Goal: Task Accomplishment & Management: Use online tool/utility

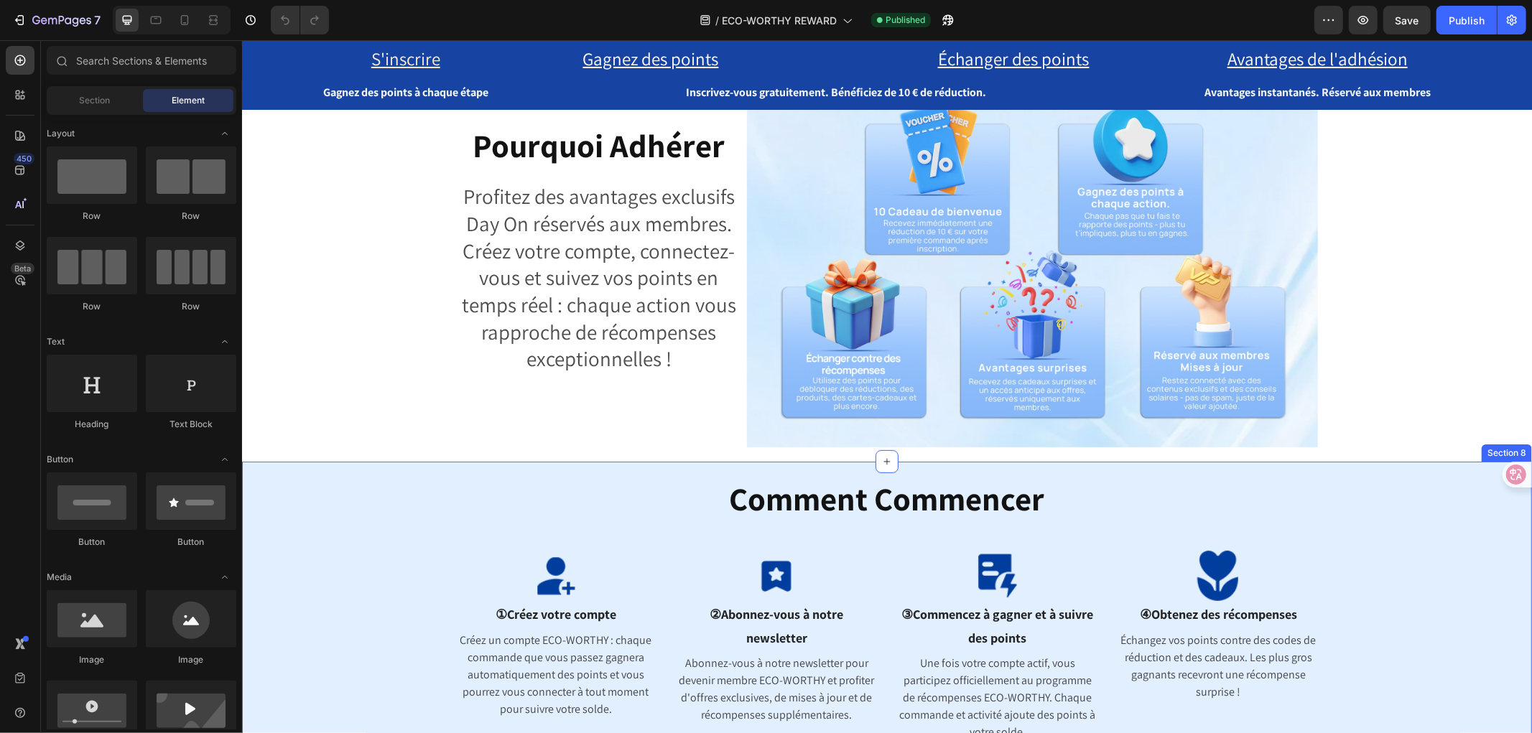
scroll to position [399, 0]
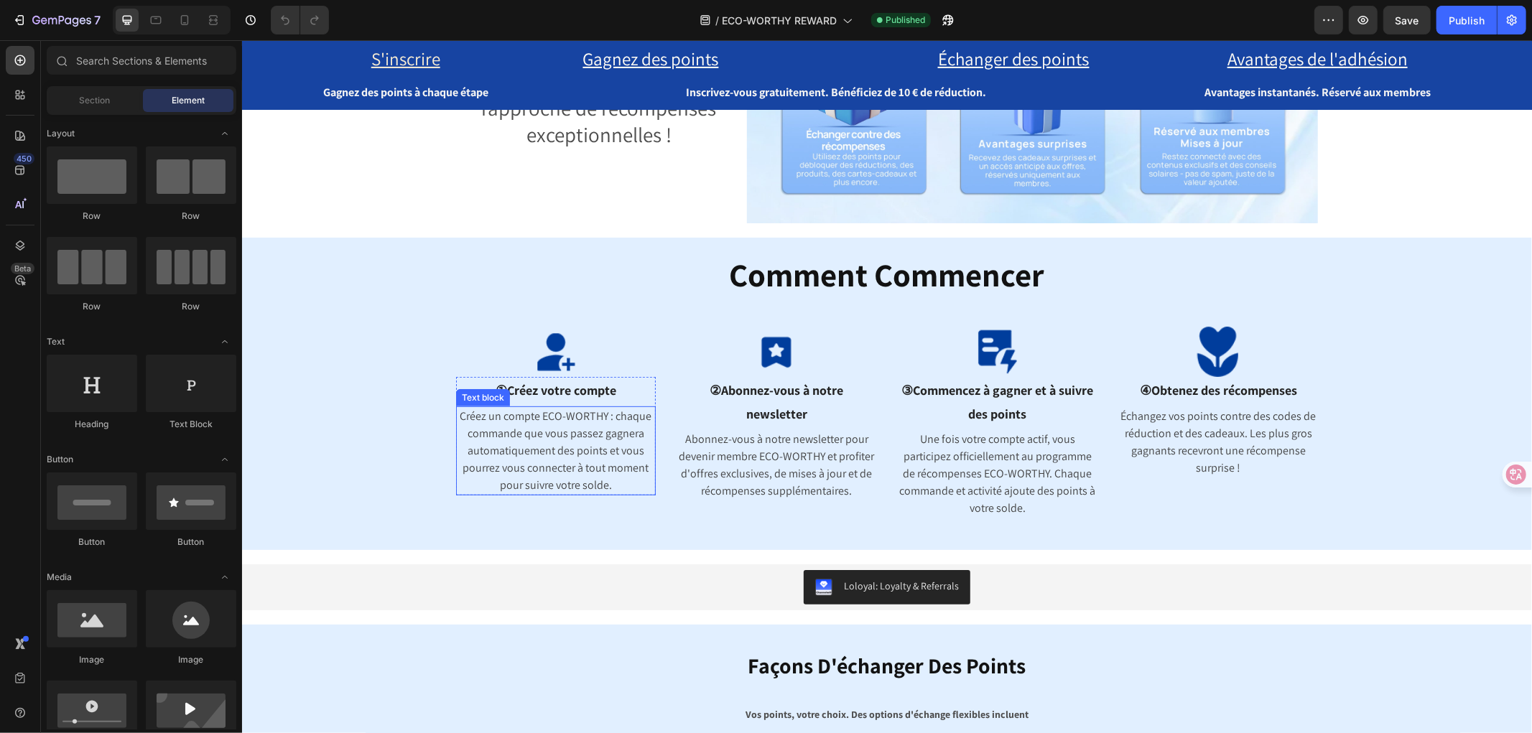
click at [534, 407] on p "Créez un compte ECO-WORTHY : chaque commande que vous passez gagnera automatiqu…" at bounding box center [555, 450] width 197 height 86
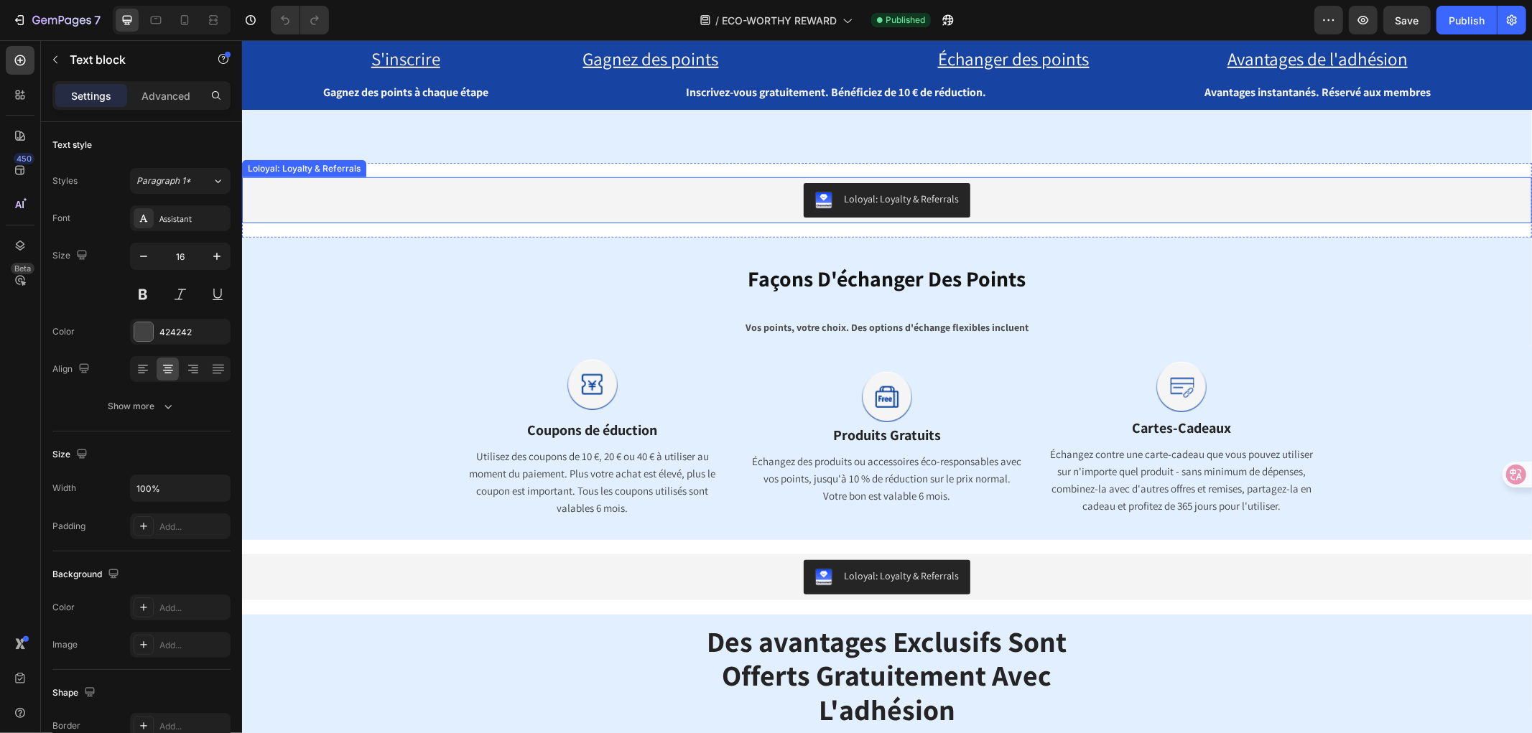
scroll to position [957, 0]
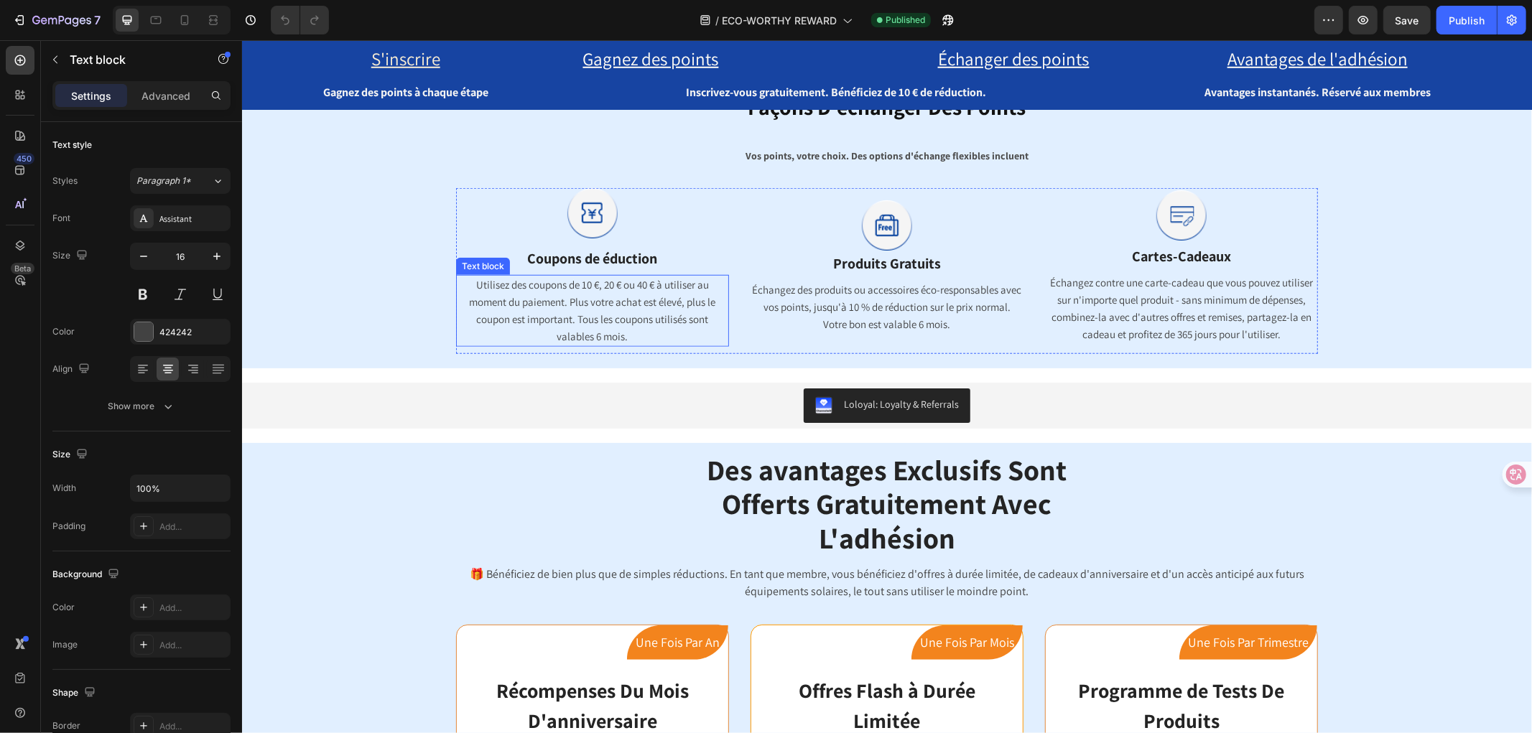
click at [588, 277] on span "Utilisez des coupons de 10 €, 20 € ou 40 € à utiliser au moment du paiement. Pl…" at bounding box center [592, 309] width 246 height 65
click at [592, 260] on strong "Coupons de éduction" at bounding box center [592, 257] width 130 height 19
click at [597, 260] on strong "Coupons de éduction" at bounding box center [592, 257] width 130 height 19
click at [611, 302] on span "Utilisez des coupons de 10 €, 20 € ou 40 € à utiliser au moment du paiement. Pl…" at bounding box center [592, 309] width 246 height 65
click at [890, 302] on span "Échangez des produits ou accessoires éco-responsables avec vos points, jusqu'à …" at bounding box center [886, 306] width 269 height 48
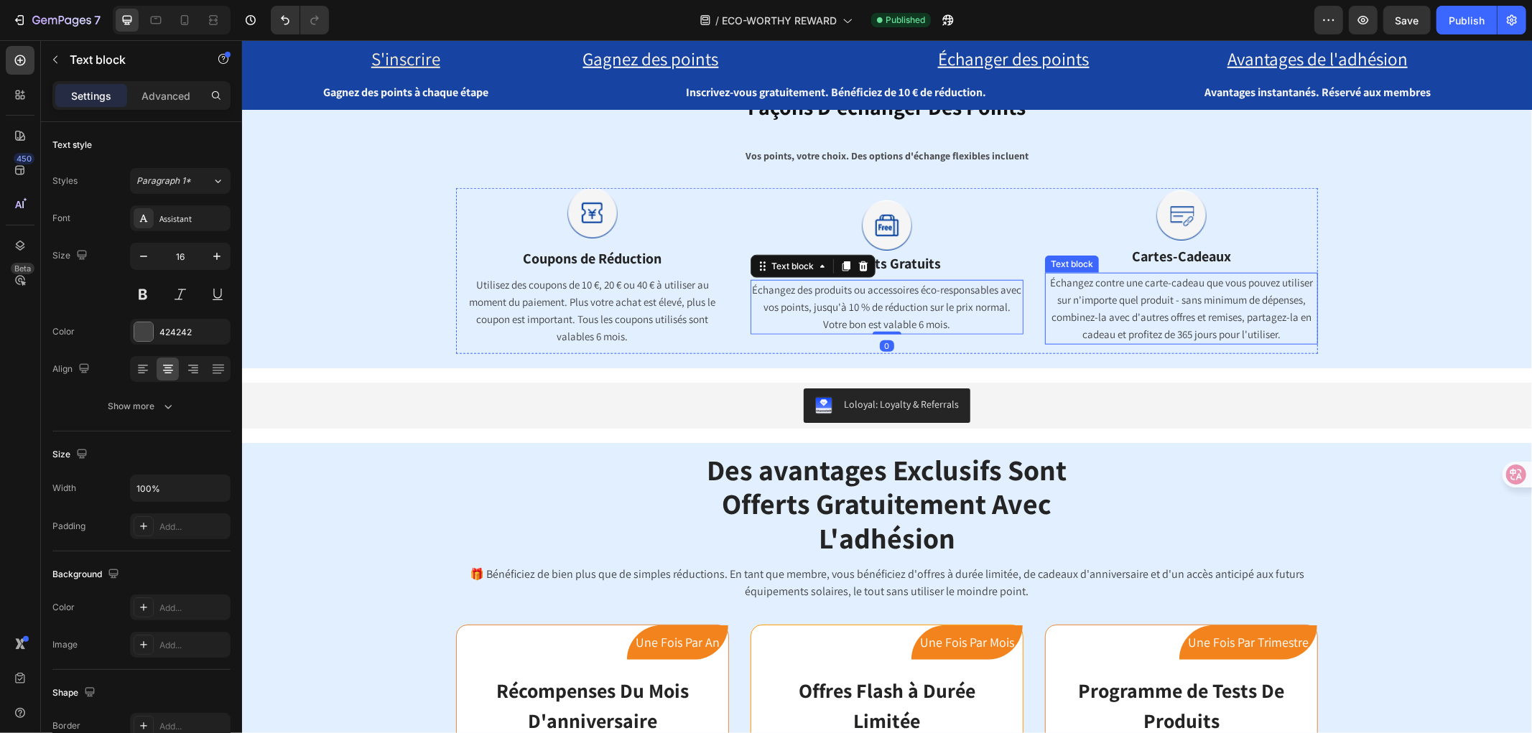
click at [1186, 311] on span "Échangez contre une carte-cadeau que vous pouvez utiliser sur n'importe quel pr…" at bounding box center [1180, 307] width 263 height 65
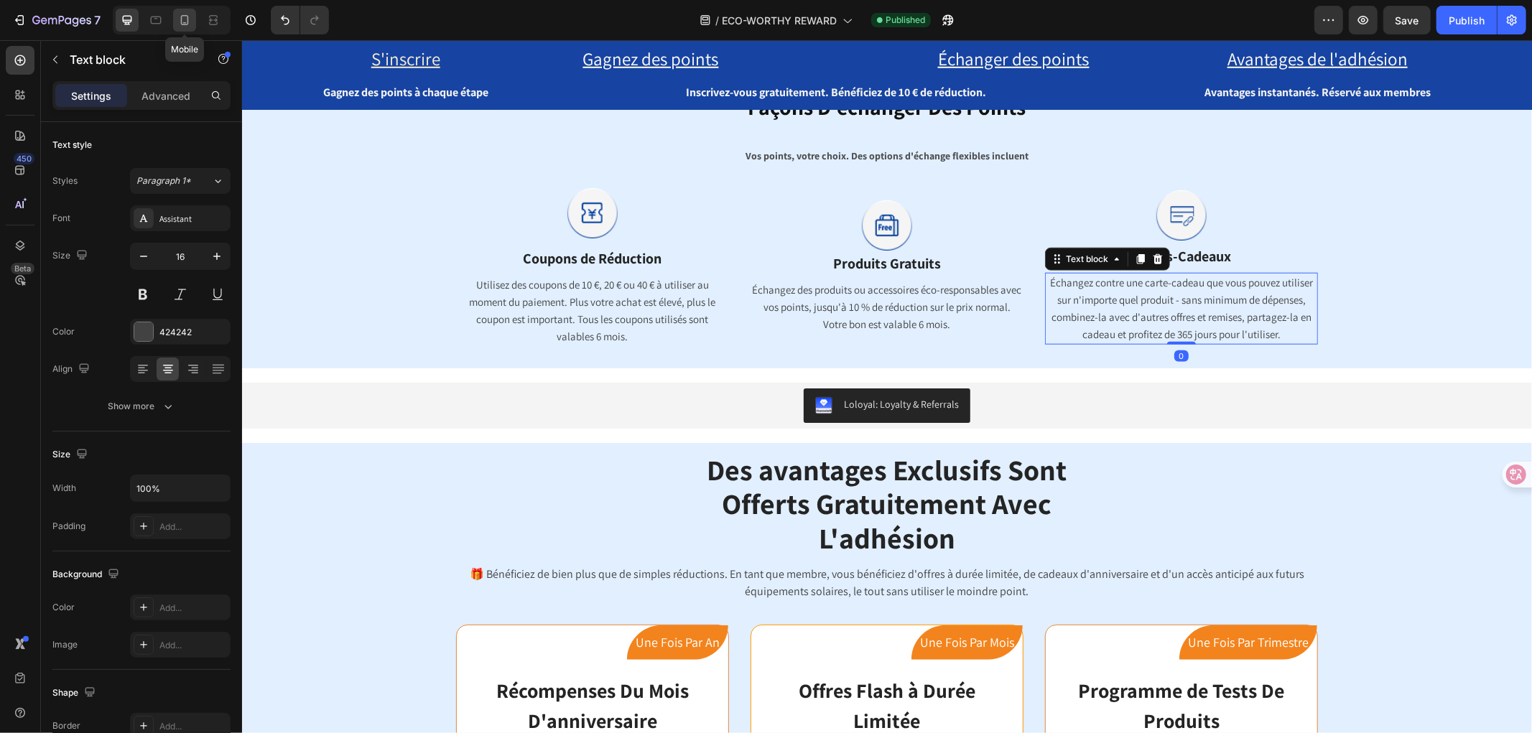
click at [187, 19] on icon at bounding box center [185, 20] width 8 height 10
type input "14"
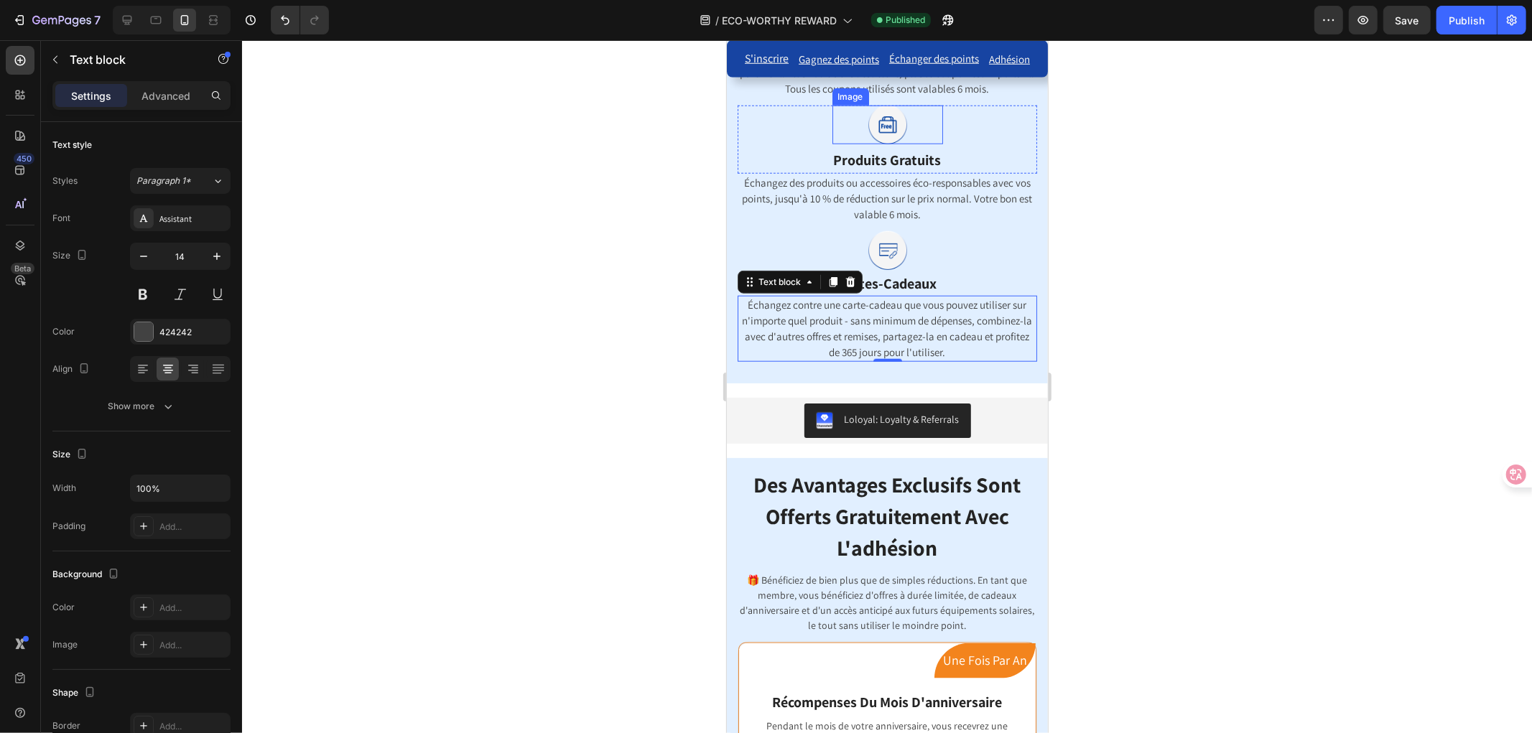
scroll to position [859, 0]
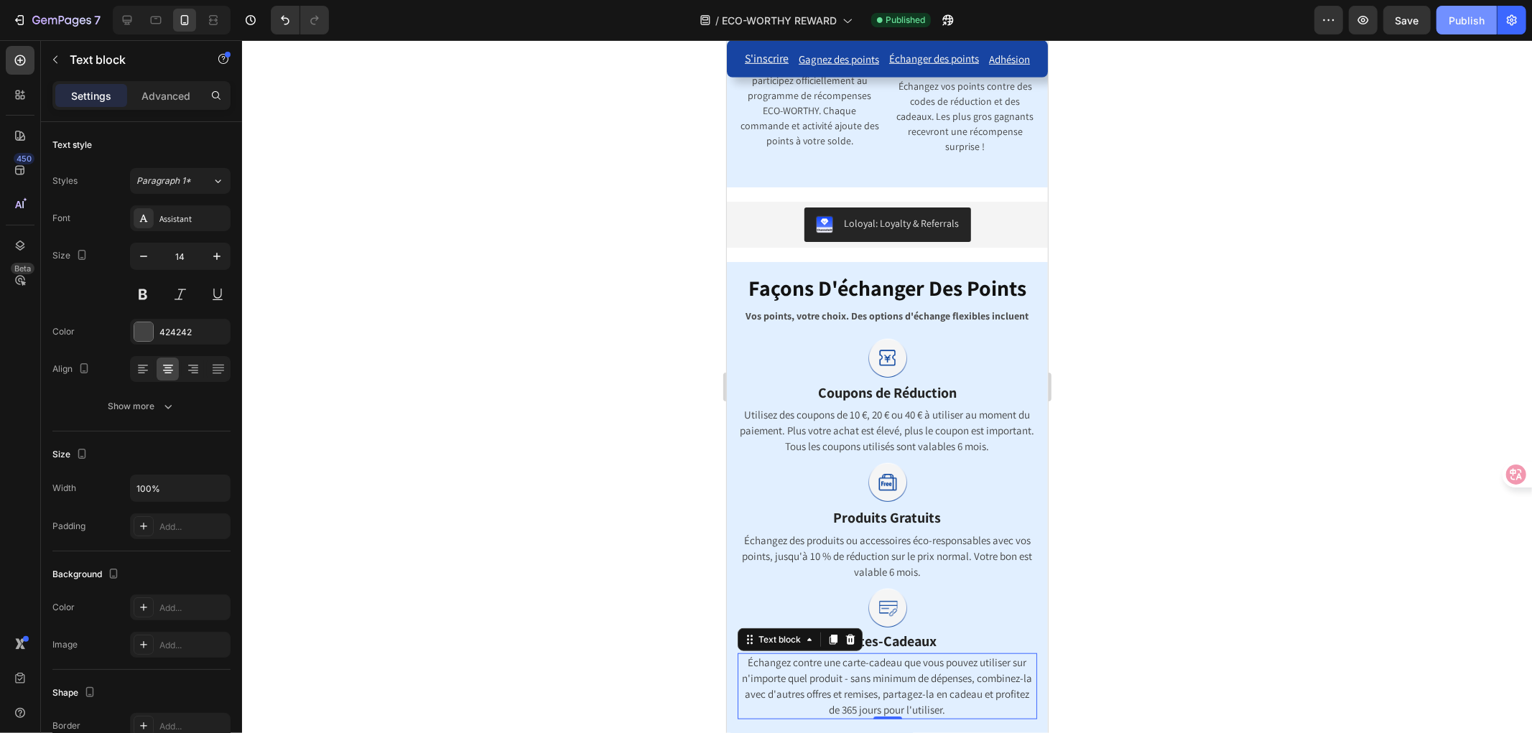
click at [1468, 22] on div "Publish" at bounding box center [1466, 20] width 36 height 15
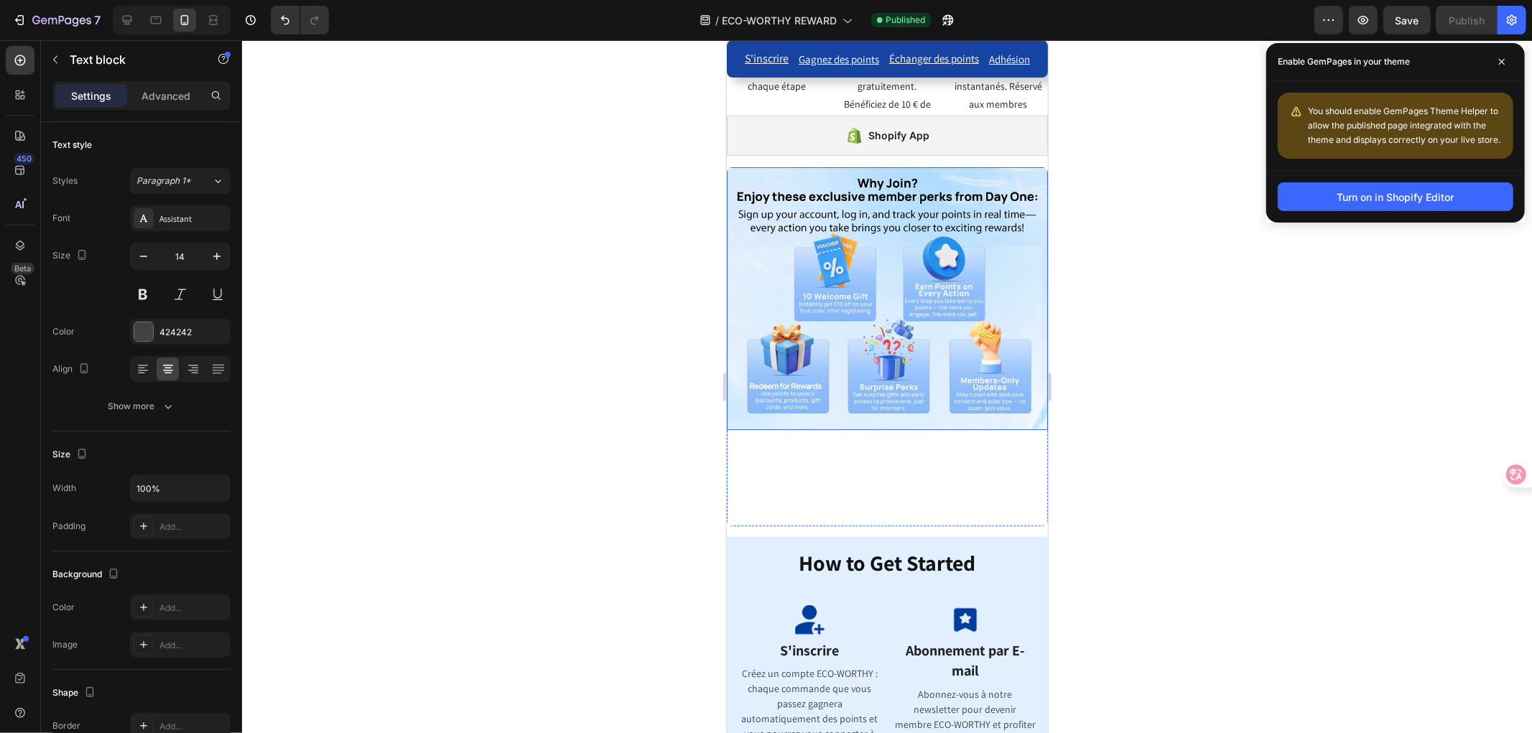
scroll to position [0, 0]
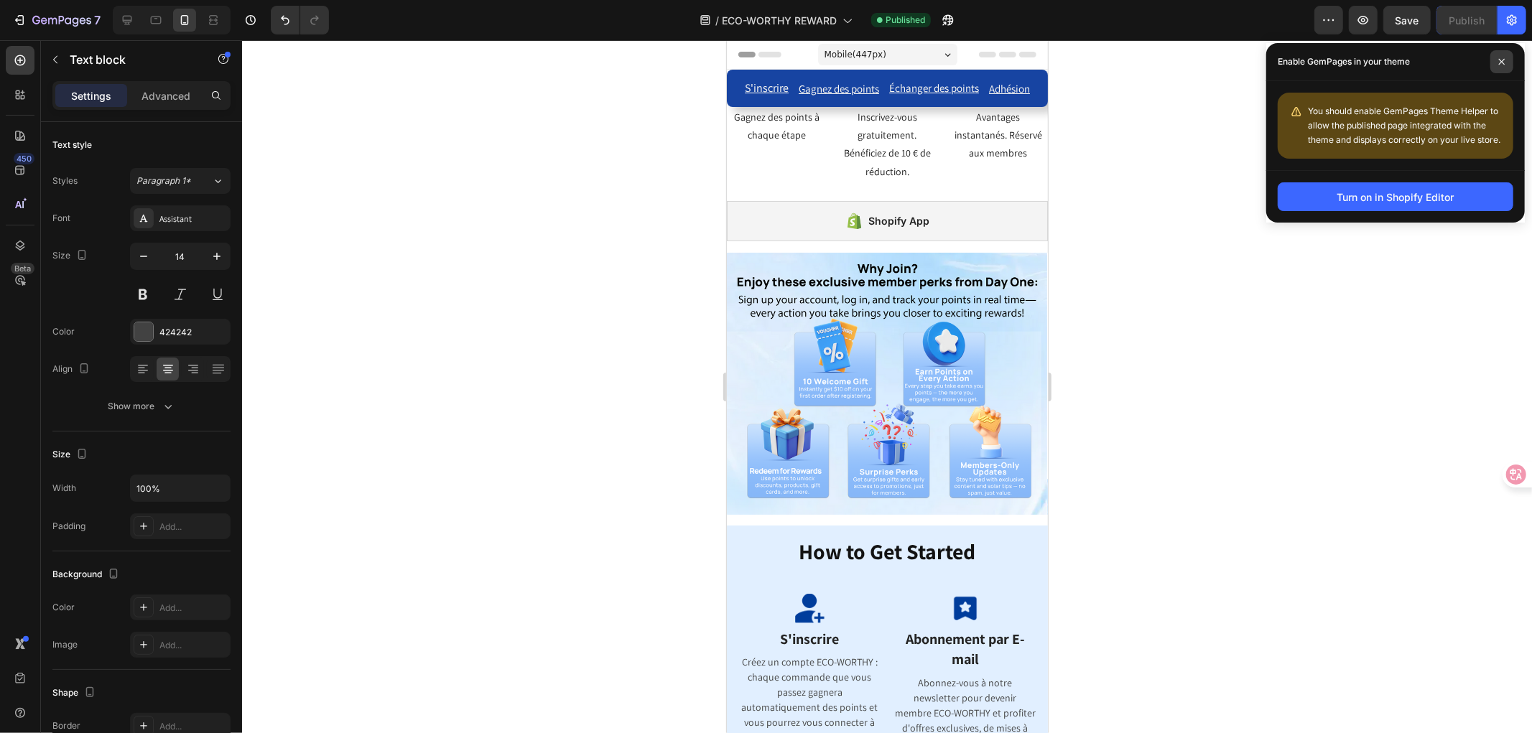
drag, startPoint x: 1501, startPoint y: 58, endPoint x: 1079, endPoint y: 53, distance: 421.5
click at [1499, 58] on icon at bounding box center [1501, 61] width 7 height 7
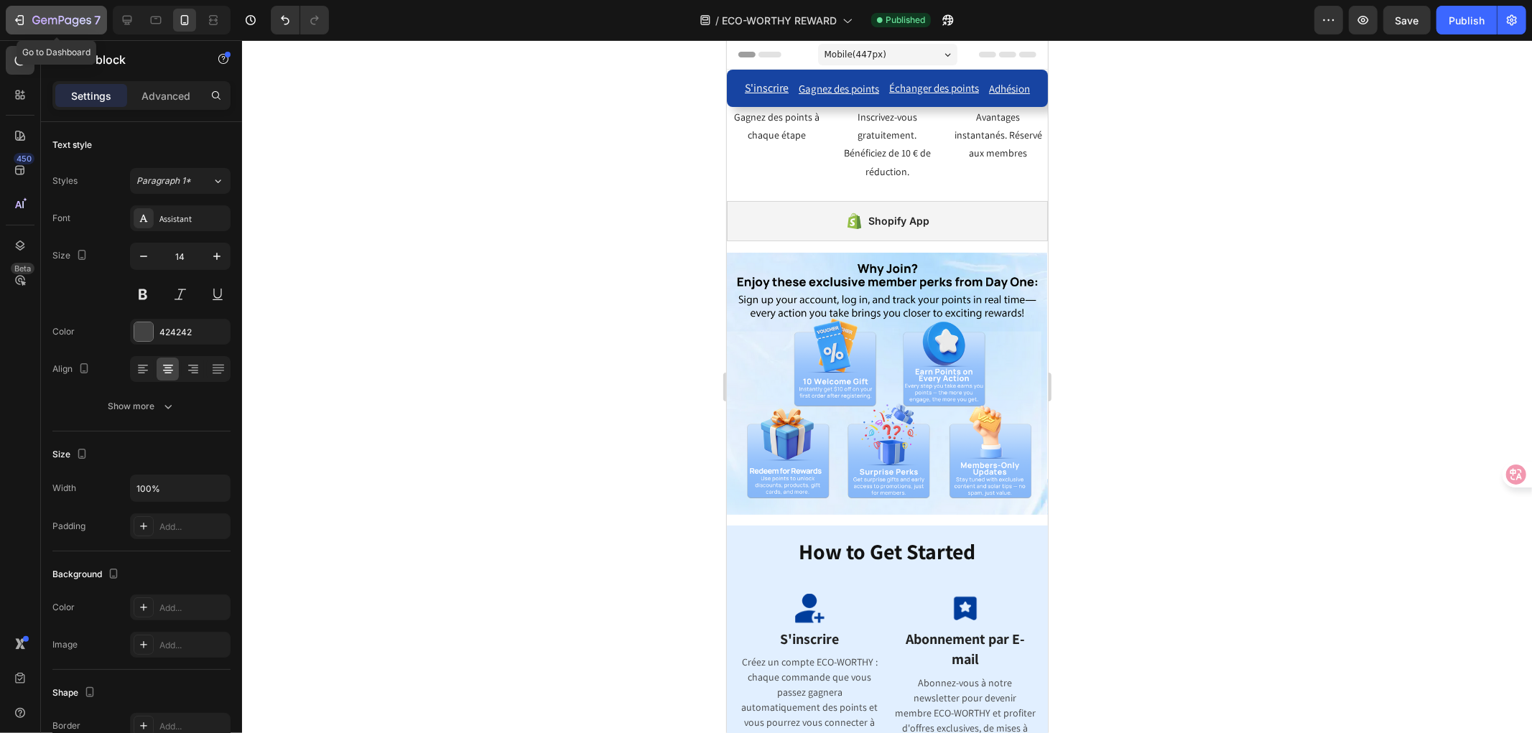
click at [37, 16] on icon "button" at bounding box center [36, 20] width 8 height 9
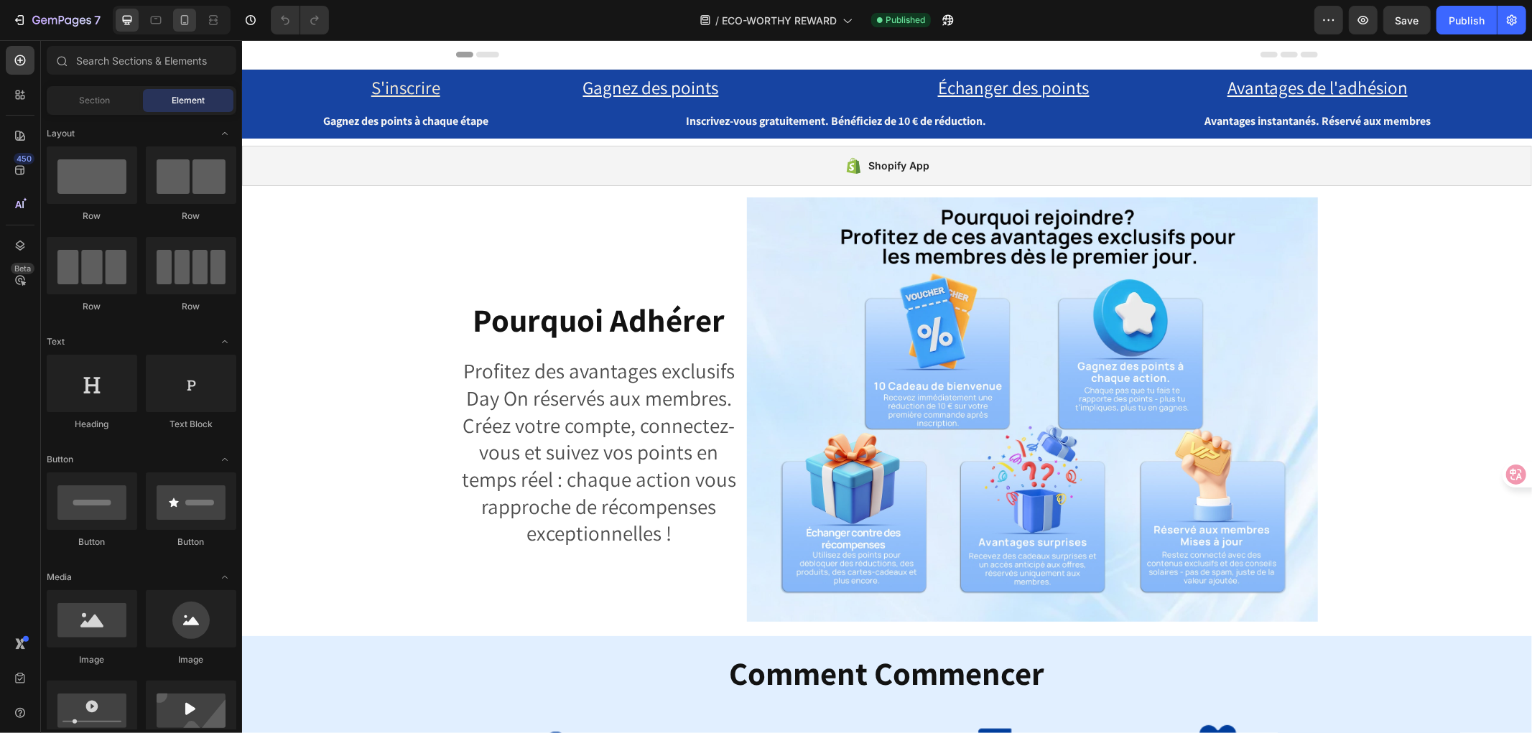
click at [174, 22] on div at bounding box center [184, 20] width 23 height 23
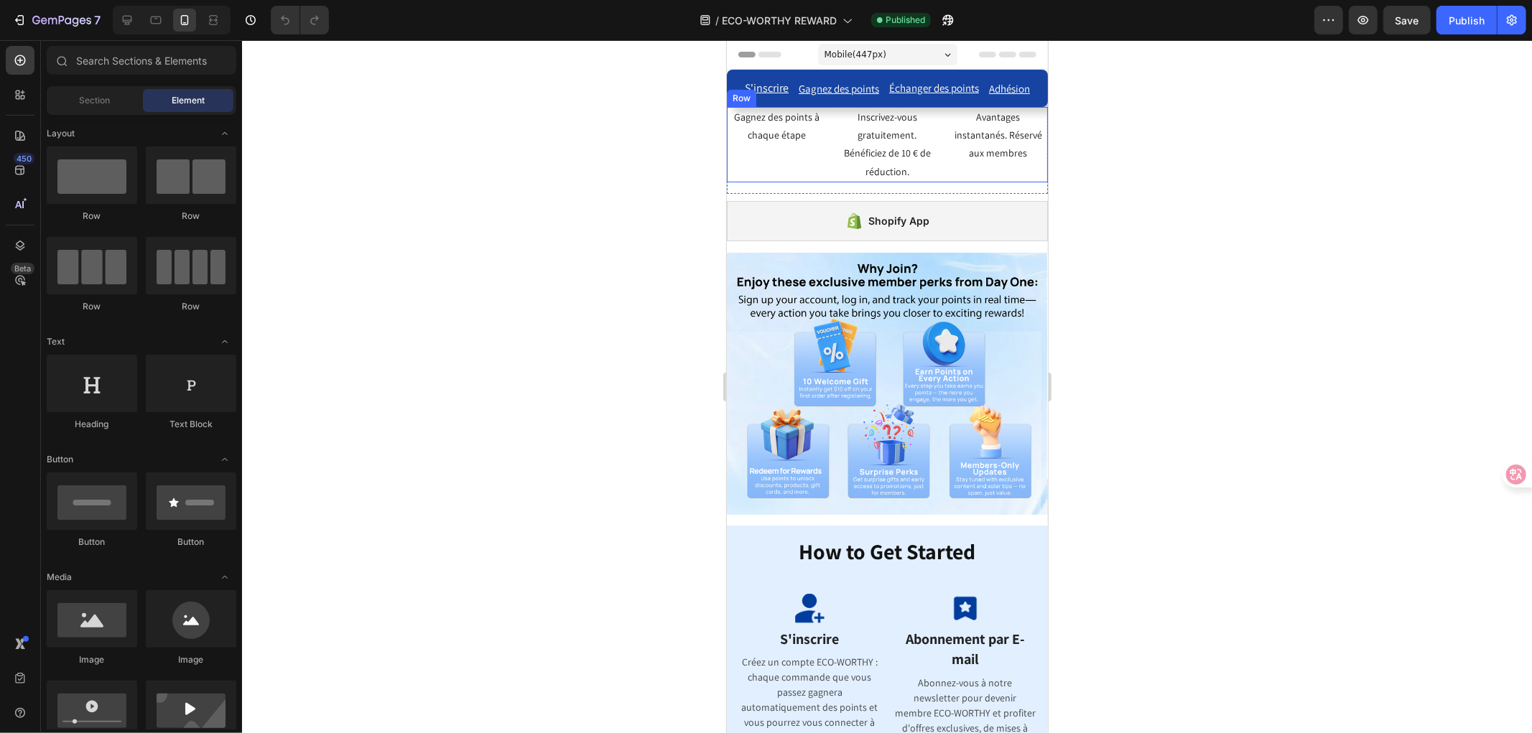
click at [932, 169] on div "Gagnez des points à chaque étape Text Block Inscrivez-vous gratuitement. Bénéfi…" at bounding box center [886, 143] width 321 height 75
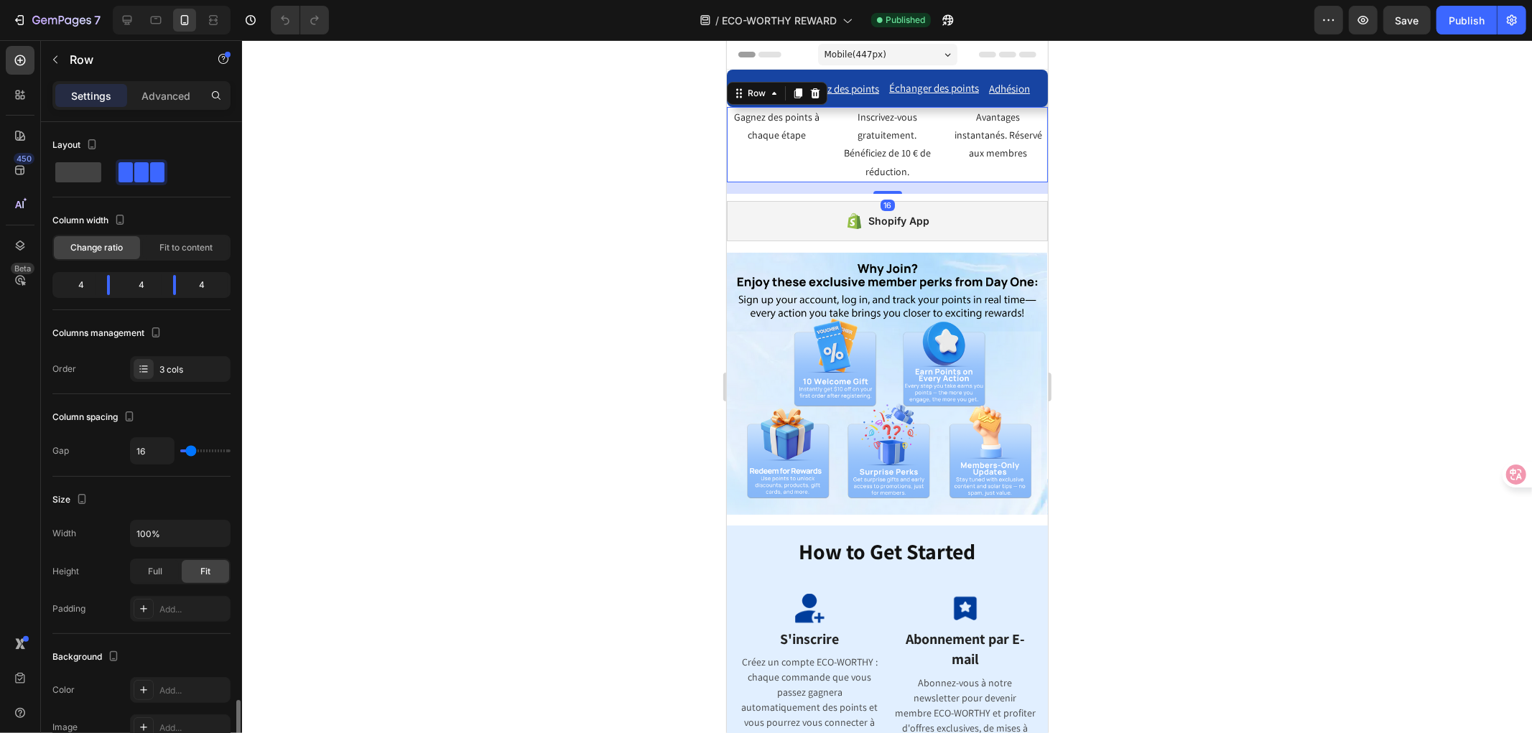
scroll to position [350, 0]
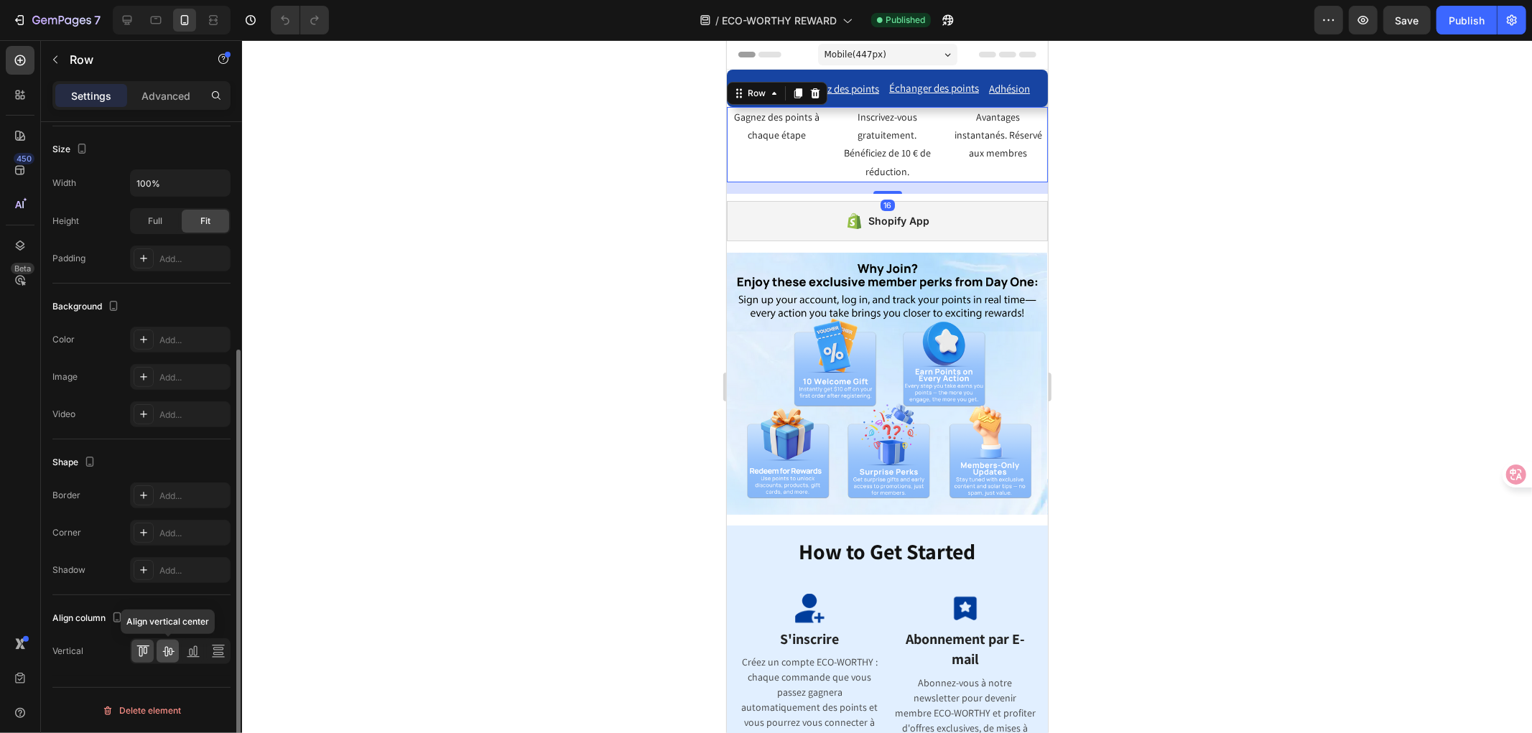
click at [167, 659] on div at bounding box center [168, 651] width 22 height 23
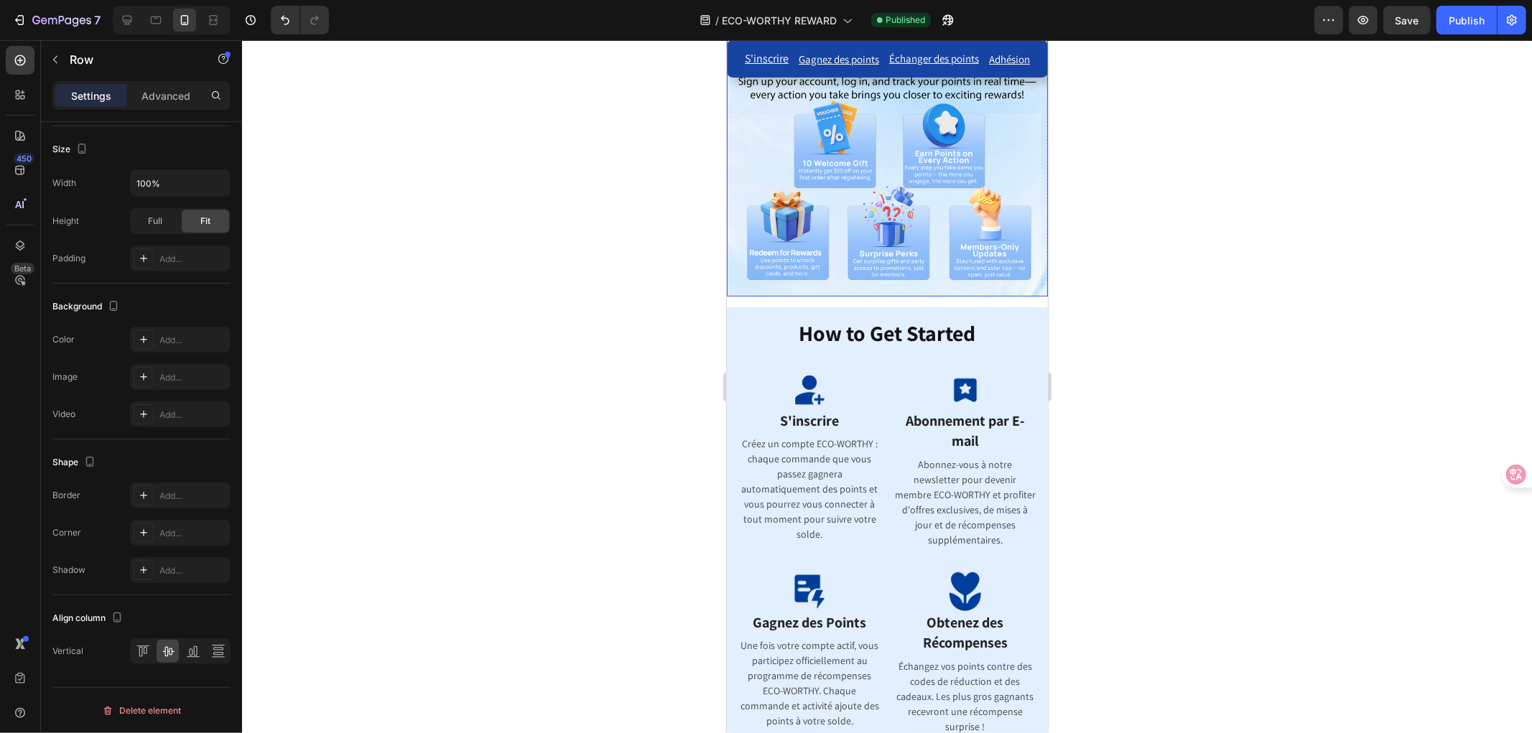
scroll to position [319, 0]
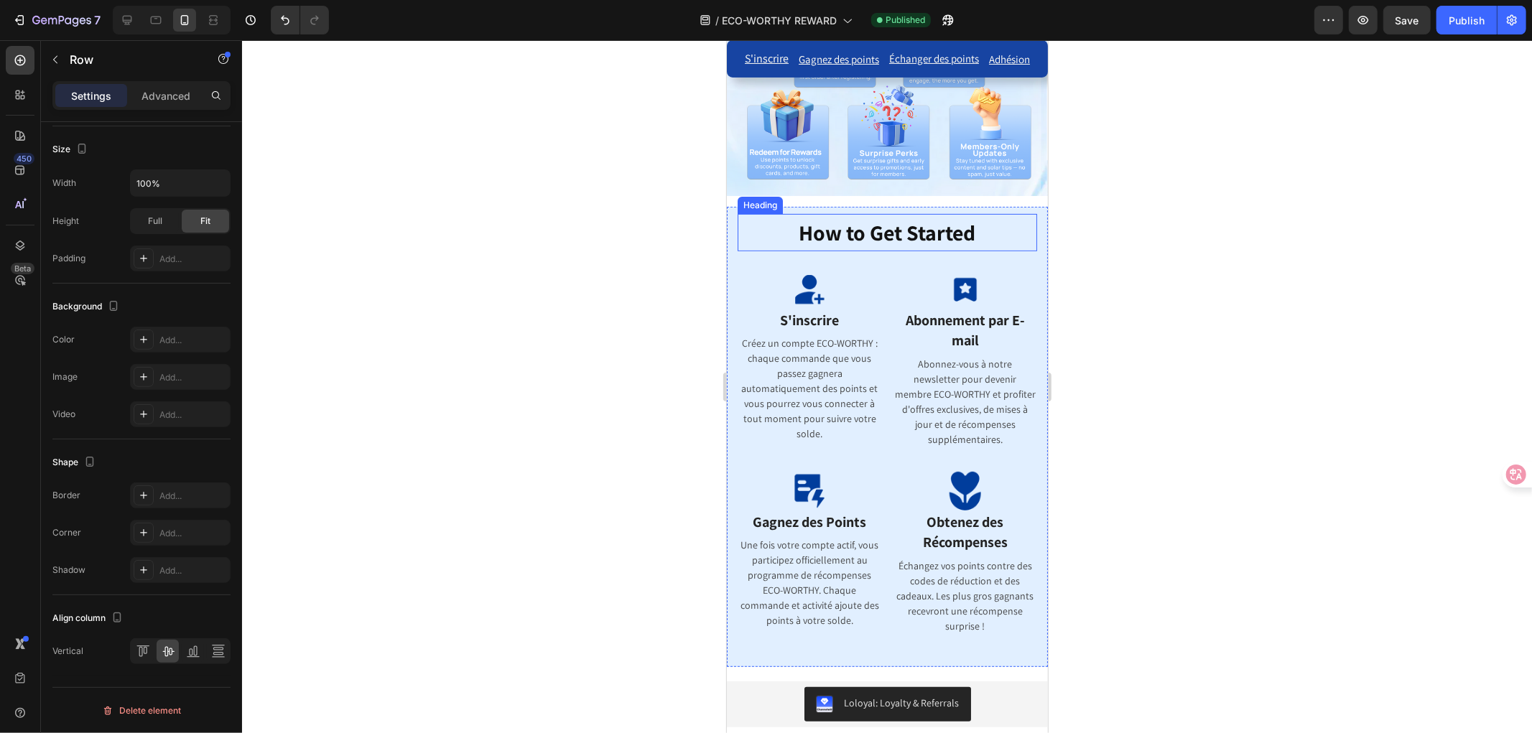
click at [905, 230] on span "How to Get Started" at bounding box center [886, 232] width 177 height 29
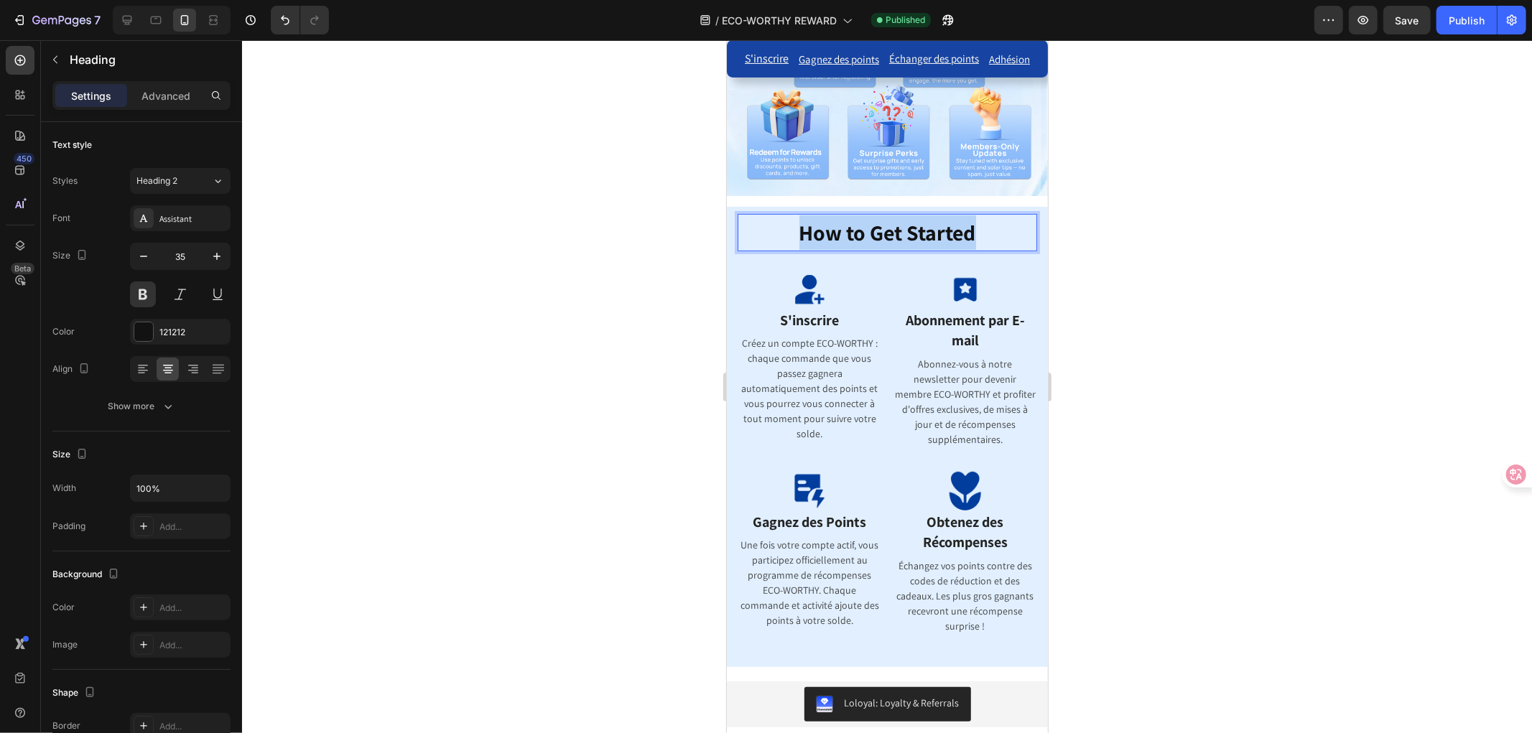
drag, startPoint x: 987, startPoint y: 215, endPoint x: 773, endPoint y: 208, distance: 213.4
click at [773, 215] on p "How to Get Started" at bounding box center [886, 232] width 297 height 34
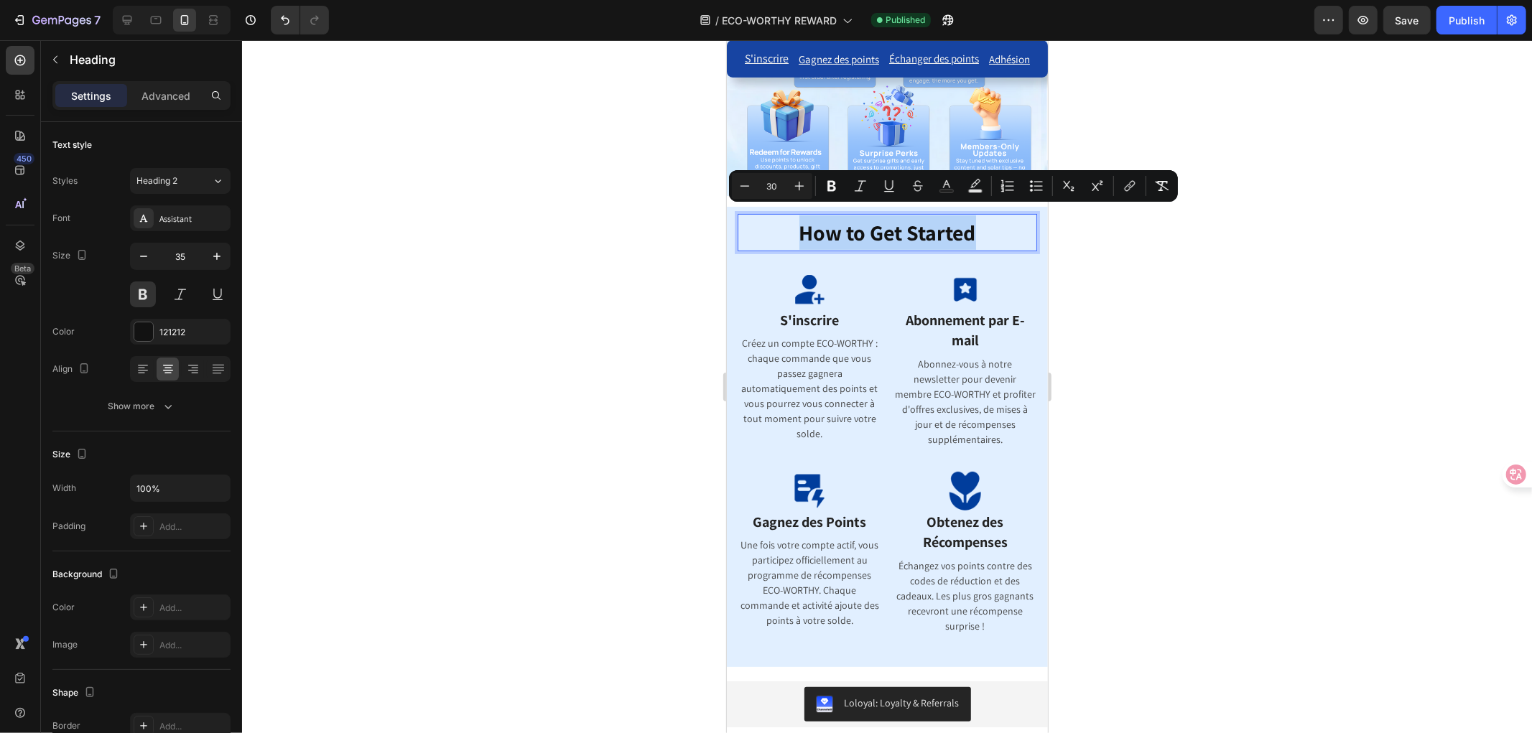
copy span "How to Get Started"
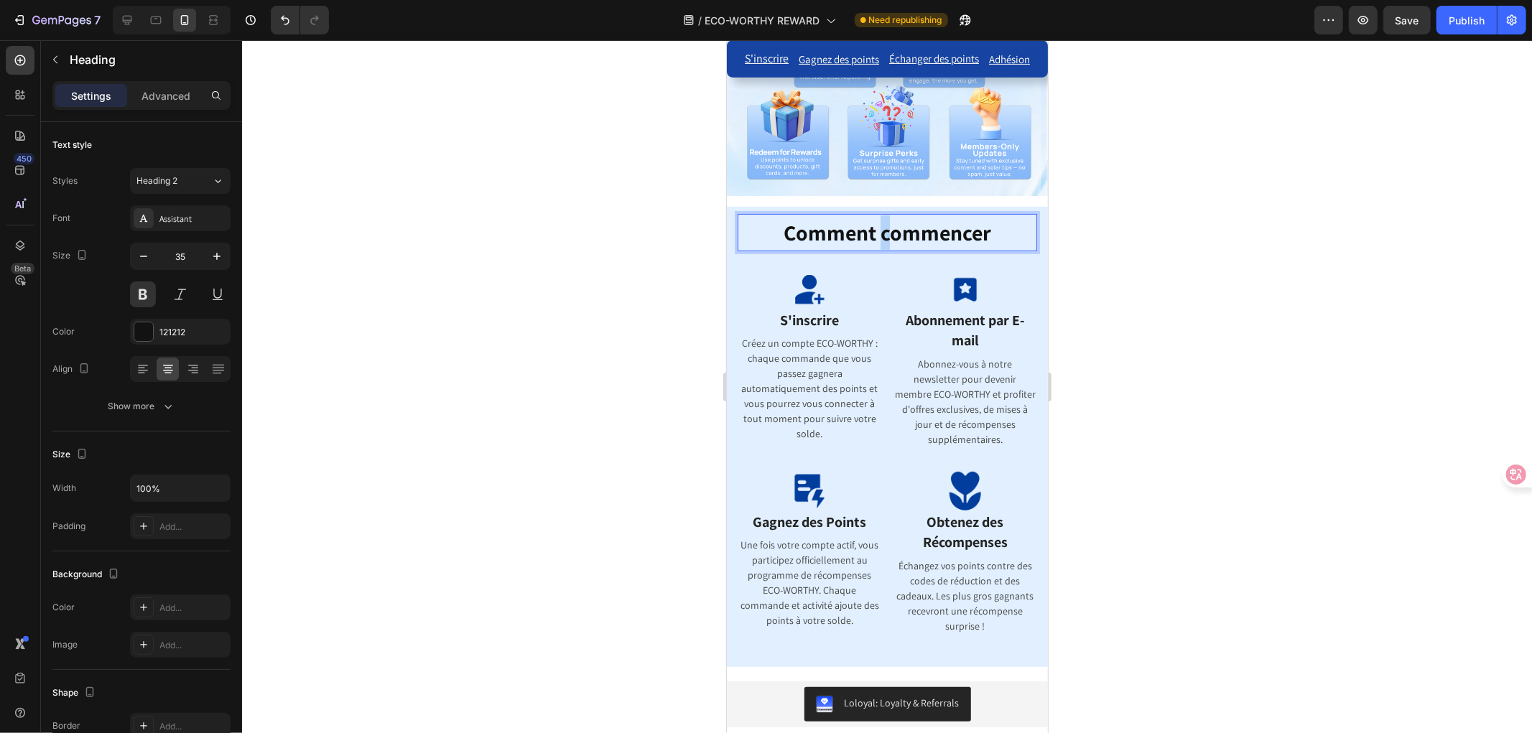
drag, startPoint x: 882, startPoint y: 226, endPoint x: 874, endPoint y: 223, distance: 8.7
click at [874, 223] on span "Comment commencer" at bounding box center [887, 232] width 208 height 29
click at [1178, 373] on div at bounding box center [887, 386] width 1290 height 693
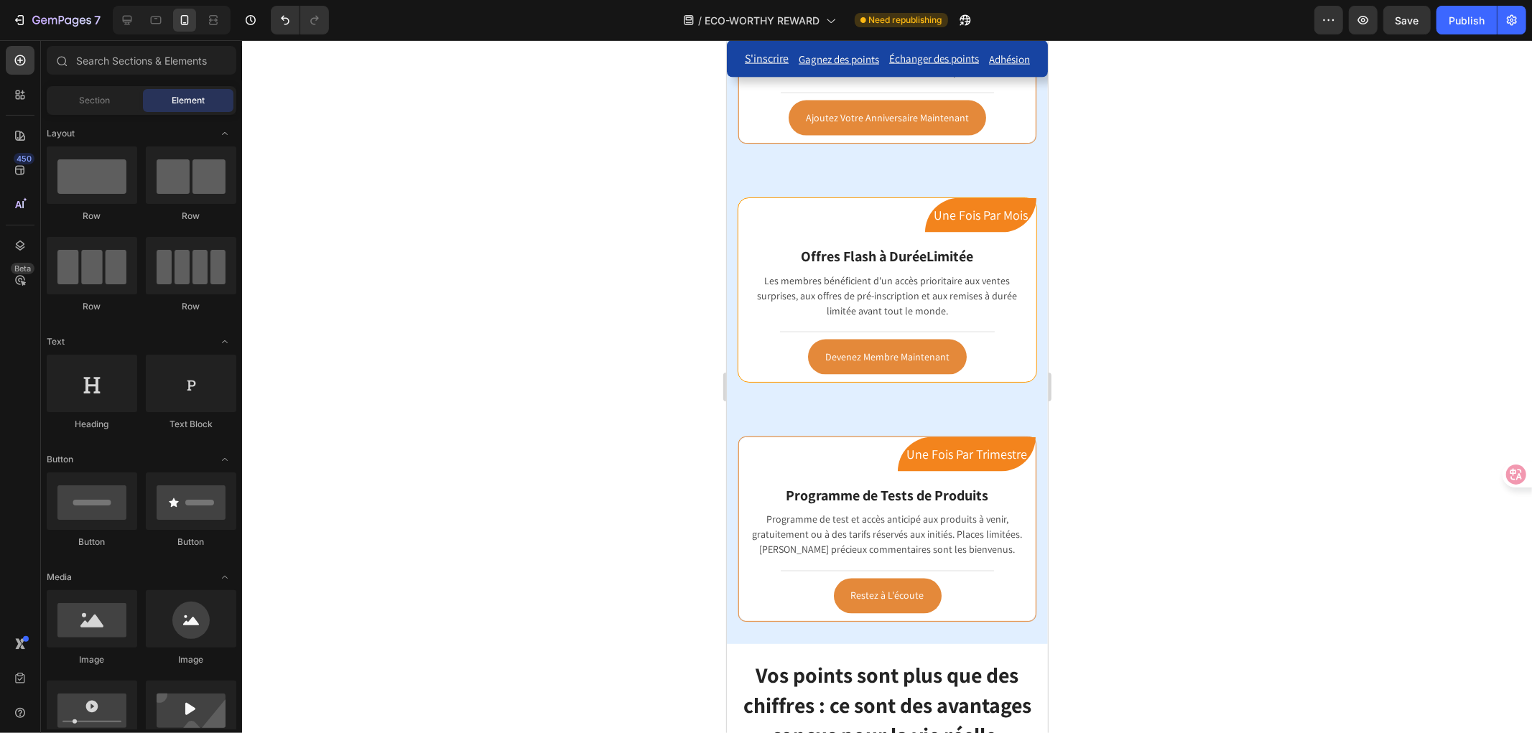
scroll to position [2408, 0]
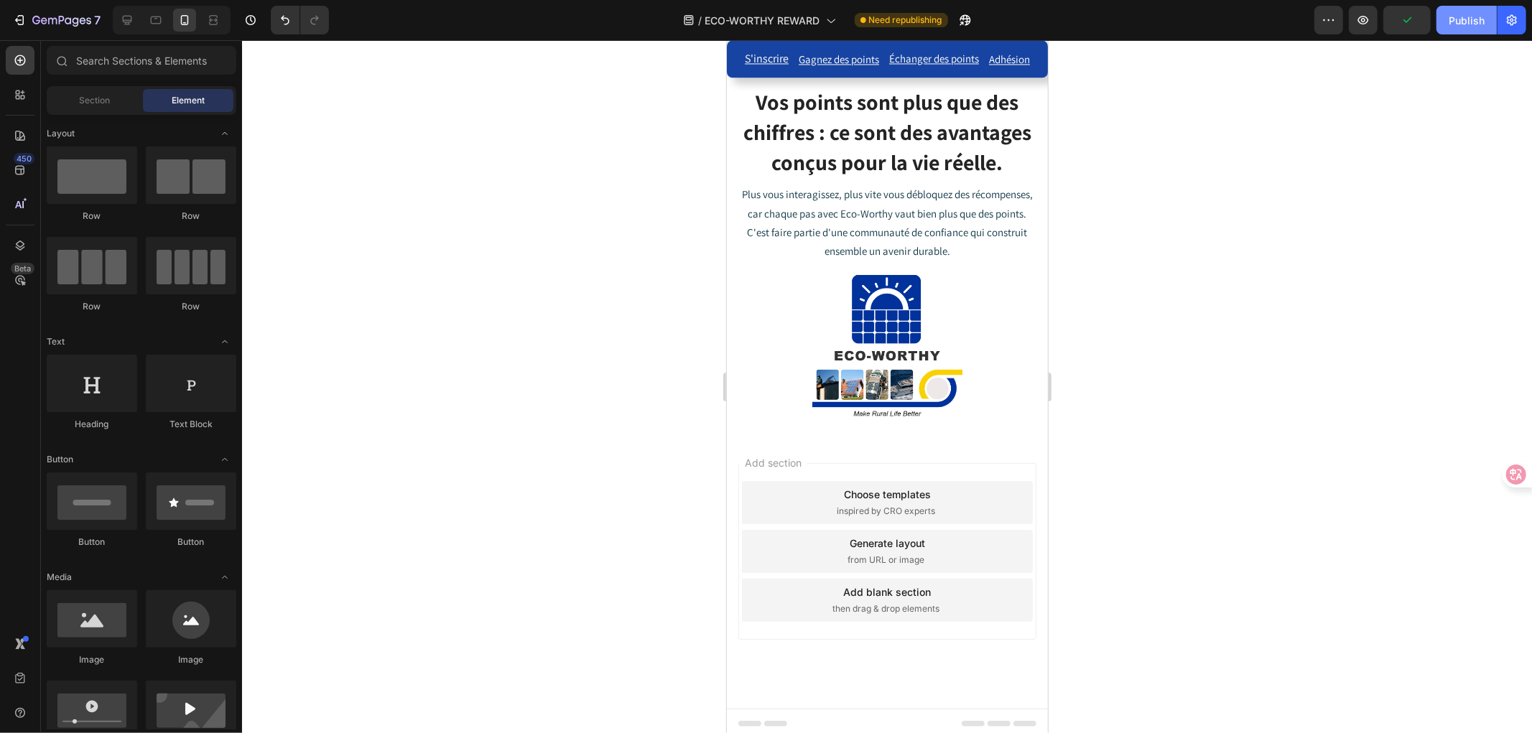
click at [1451, 22] on div "Publish" at bounding box center [1466, 20] width 36 height 15
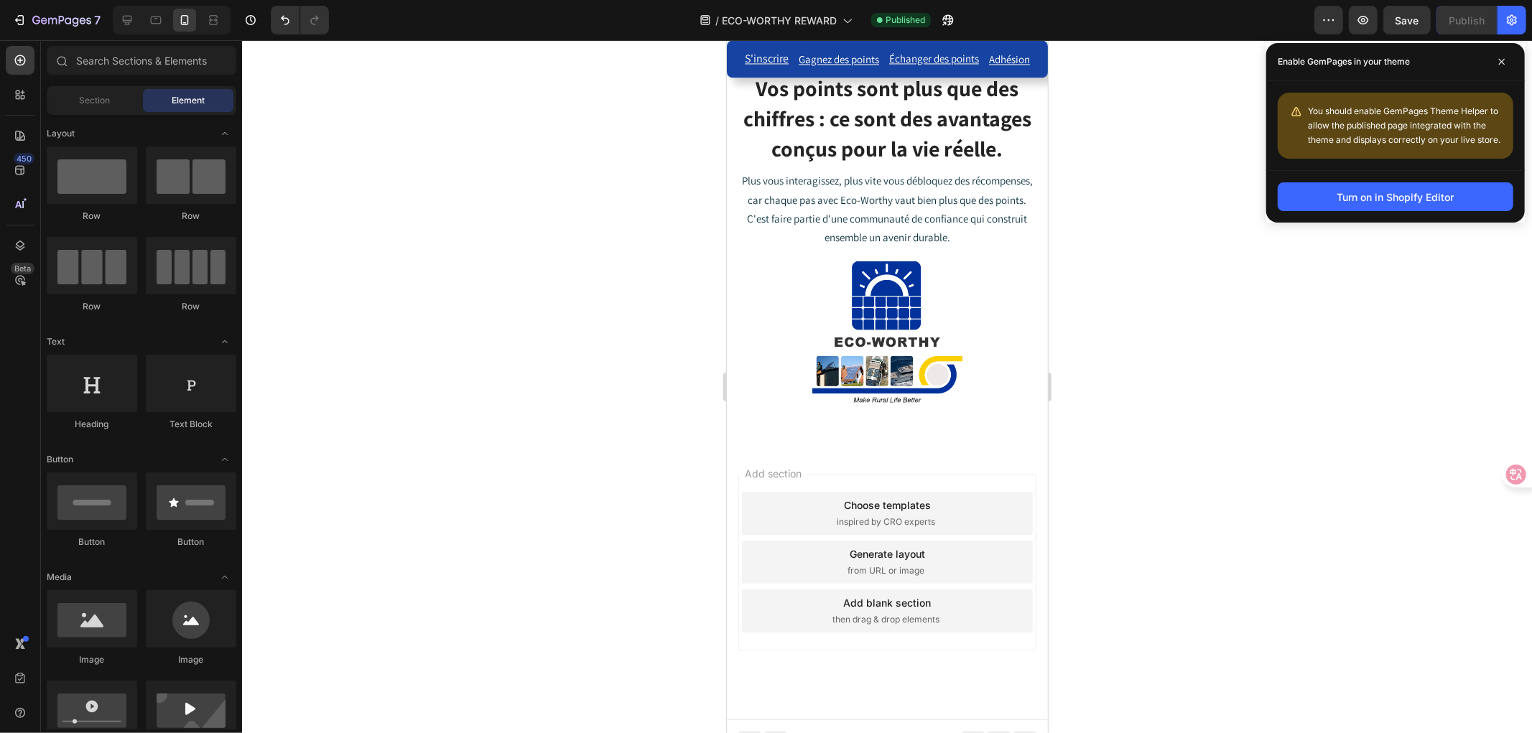
scroll to position [2438, 0]
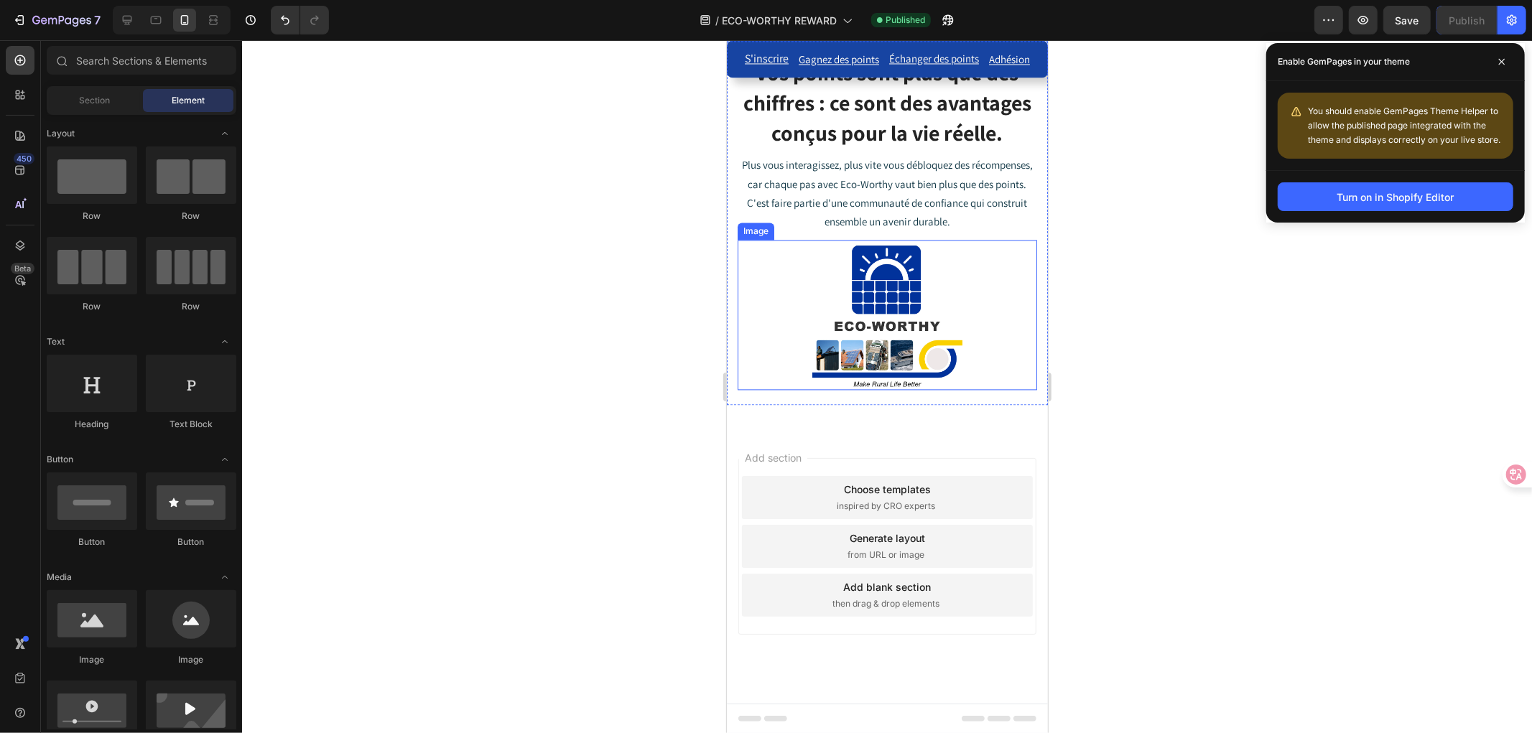
click at [888, 326] on img at bounding box center [886, 314] width 150 height 150
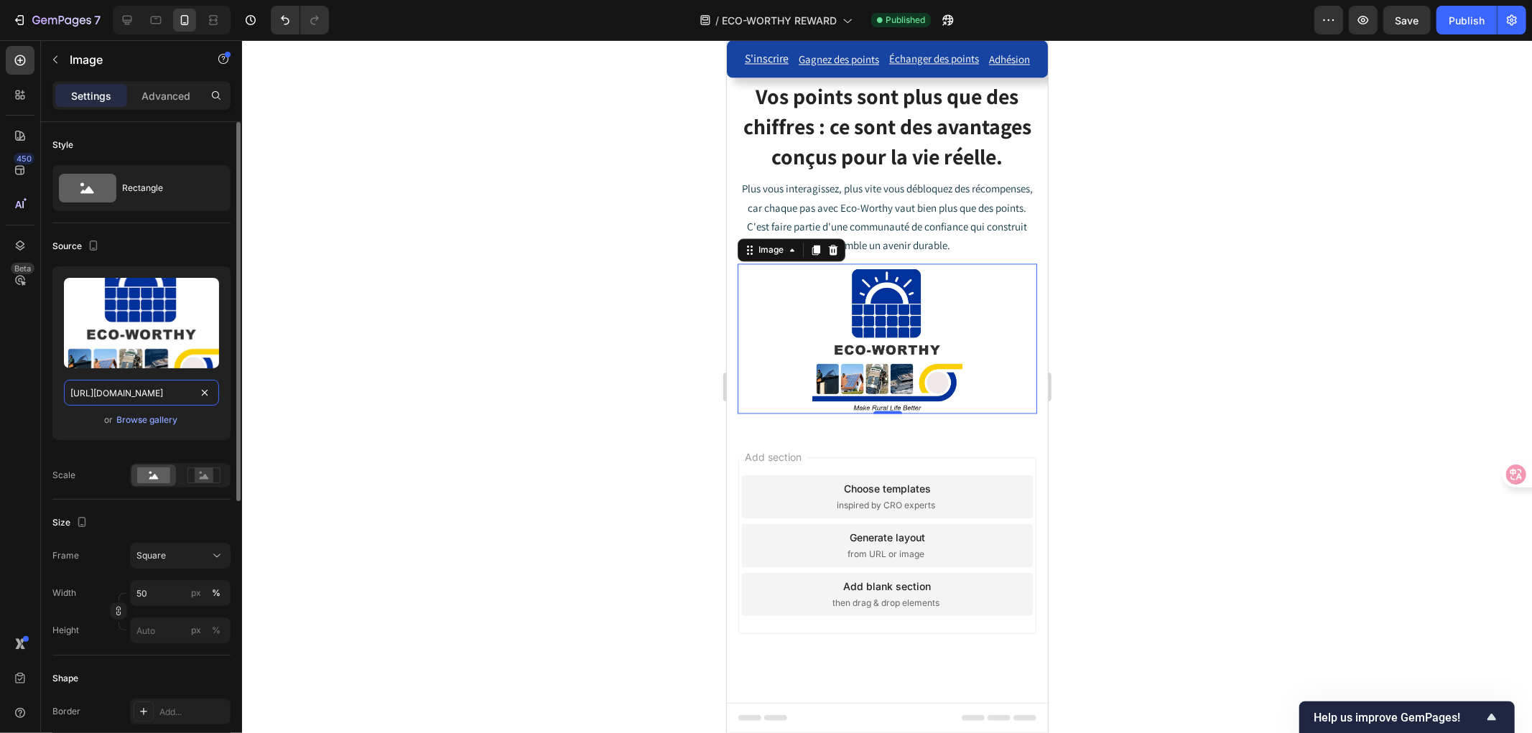
click at [128, 393] on input "[URL][DOMAIN_NAME]" at bounding box center [141, 393] width 155 height 26
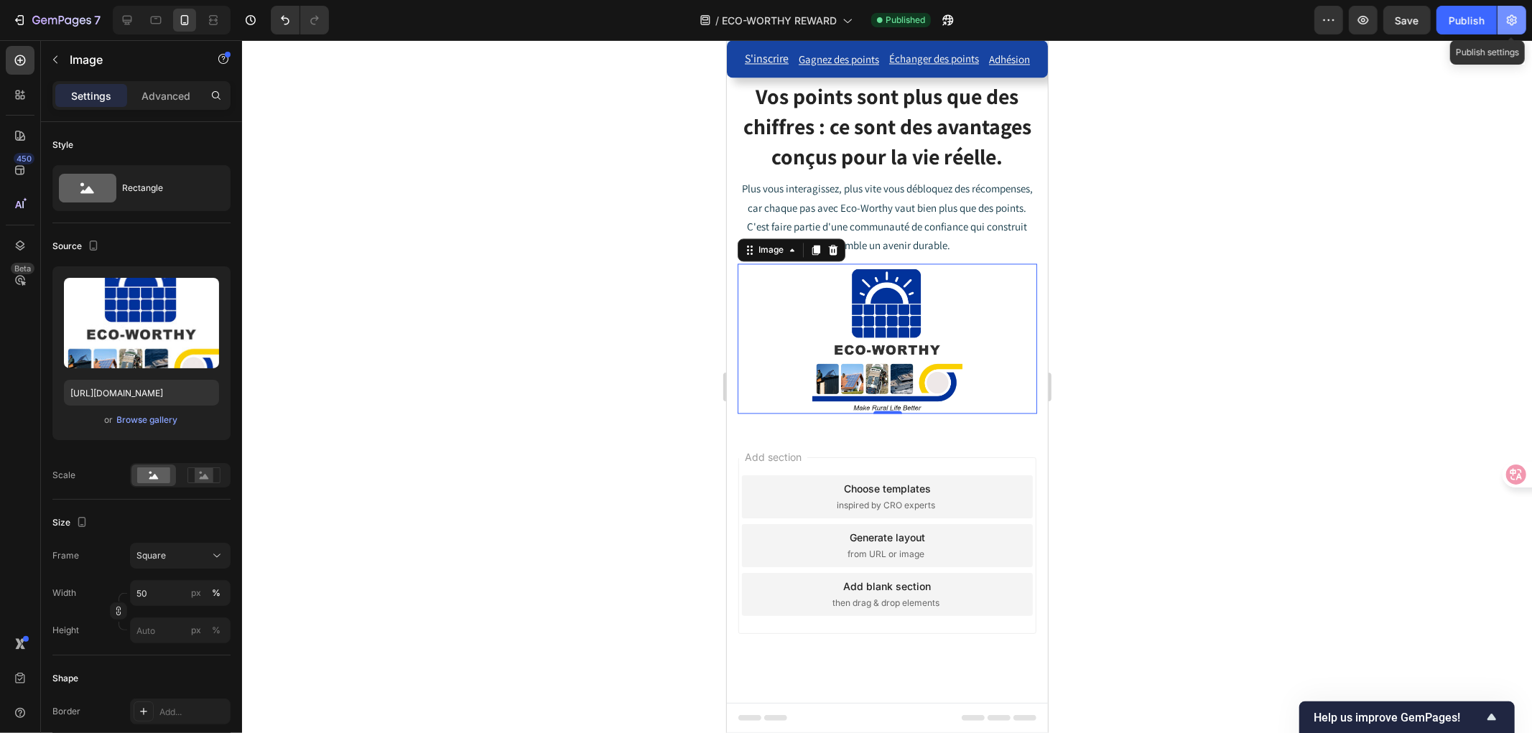
click at [1515, 26] on icon "button" at bounding box center [1511, 20] width 14 height 14
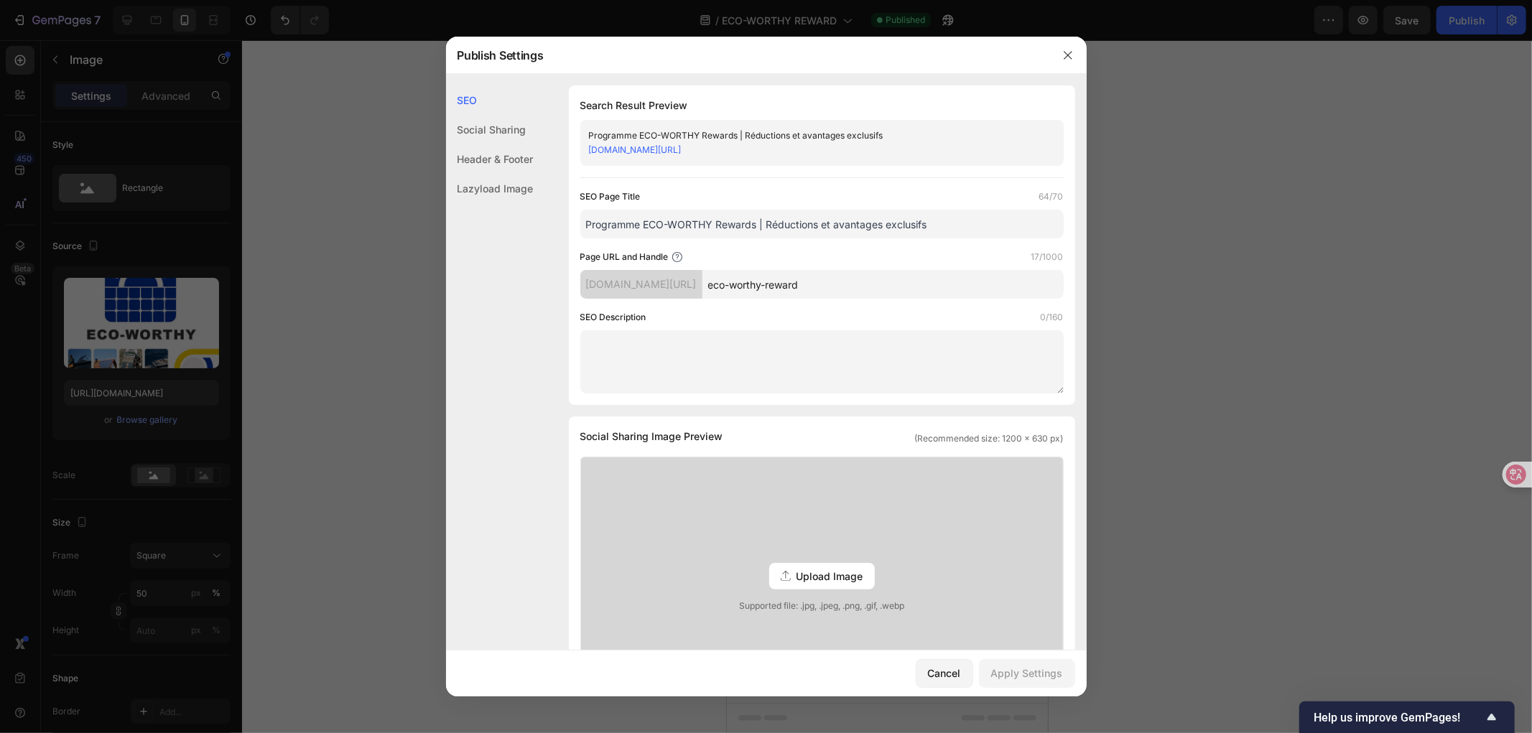
drag, startPoint x: 952, startPoint y: 223, endPoint x: 598, endPoint y: 202, distance: 354.7
click at [578, 223] on div "Search Result Preview Programme ECO-WORTHY Rewards | Réductions et avantages ex…" at bounding box center [822, 245] width 506 height 320
drag, startPoint x: 1061, startPoint y: 55, endPoint x: 1076, endPoint y: 60, distance: 15.7
click at [1062, 55] on icon "button" at bounding box center [1067, 55] width 11 height 11
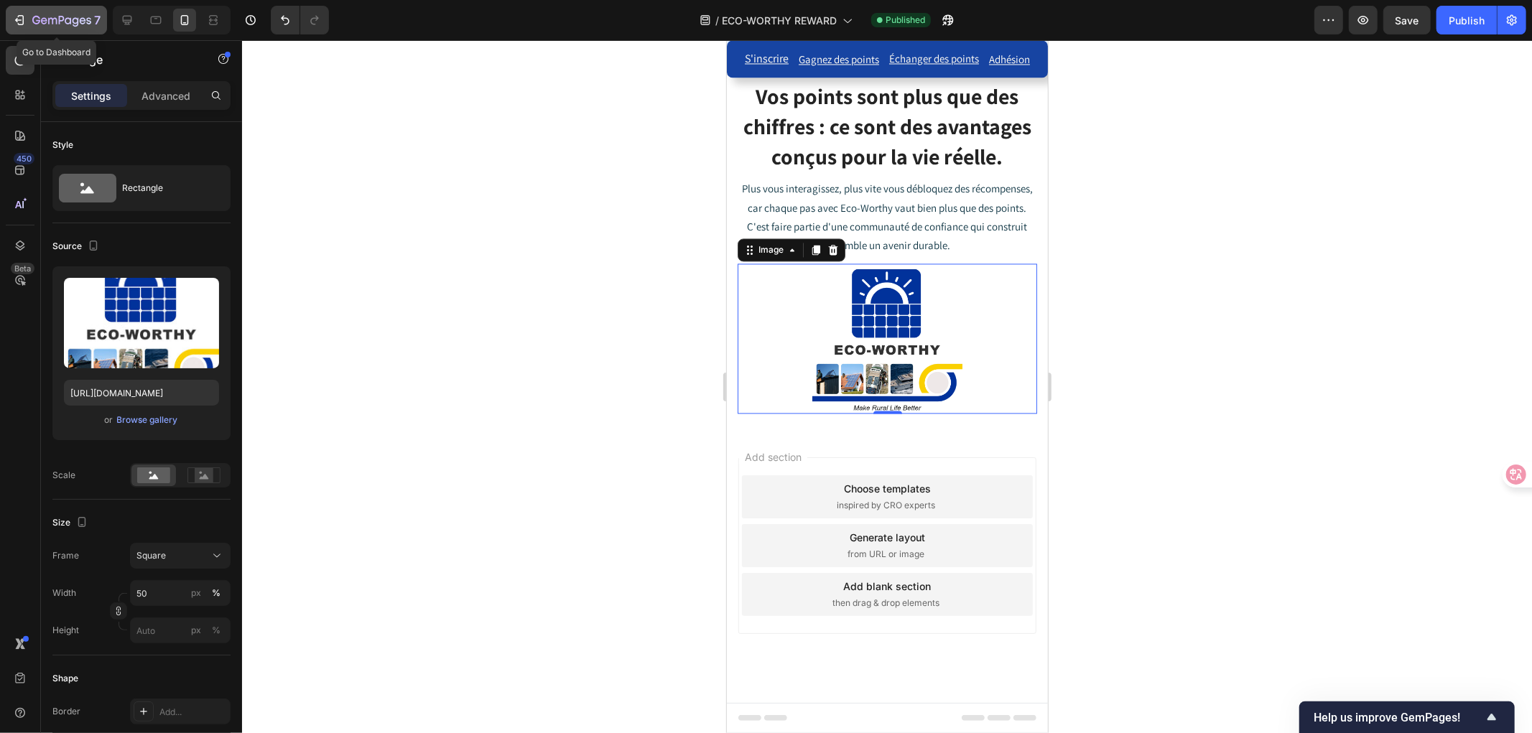
click at [38, 23] on icon "button" at bounding box center [36, 20] width 8 height 9
